Goal: Task Accomplishment & Management: Manage account settings

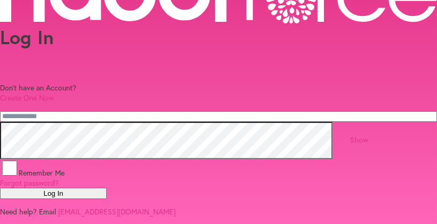
scroll to position [138, 0]
click at [107, 188] on button "Log In" at bounding box center [53, 193] width 107 height 11
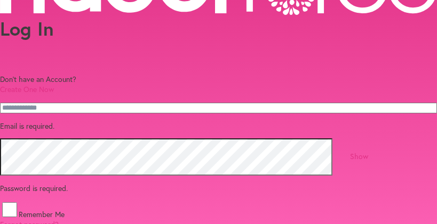
scroll to position [31, 0]
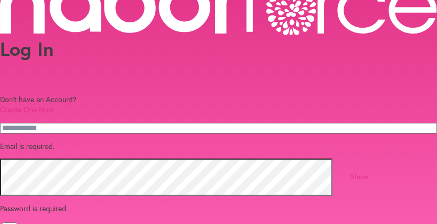
click at [64, 125] on input "email" at bounding box center [218, 128] width 437 height 11
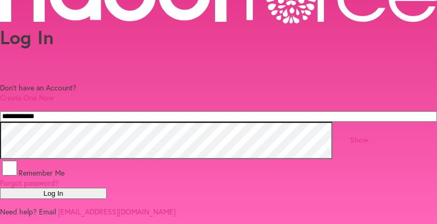
scroll to position [138, 0]
click at [107, 188] on button "Log In" at bounding box center [53, 193] width 107 height 11
click at [215, 159] on div "Remember Me Forgot password?" at bounding box center [218, 173] width 437 height 29
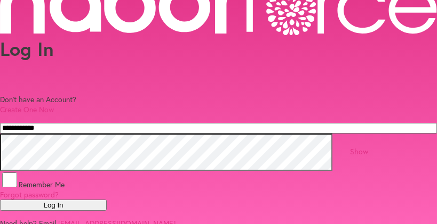
click at [124, 129] on input "**********" at bounding box center [218, 128] width 437 height 11
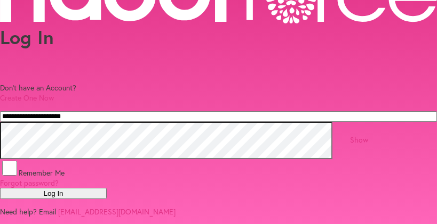
scroll to position [138, 0]
type input "**********"
click at [107, 188] on button "Log In" at bounding box center [53, 193] width 107 height 11
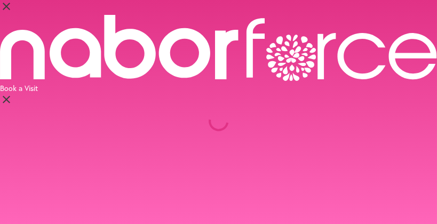
click at [200, 151] on body "close Book a Visit close" at bounding box center [218, 112] width 437 height 224
